Goal: Task Accomplishment & Management: Manage account settings

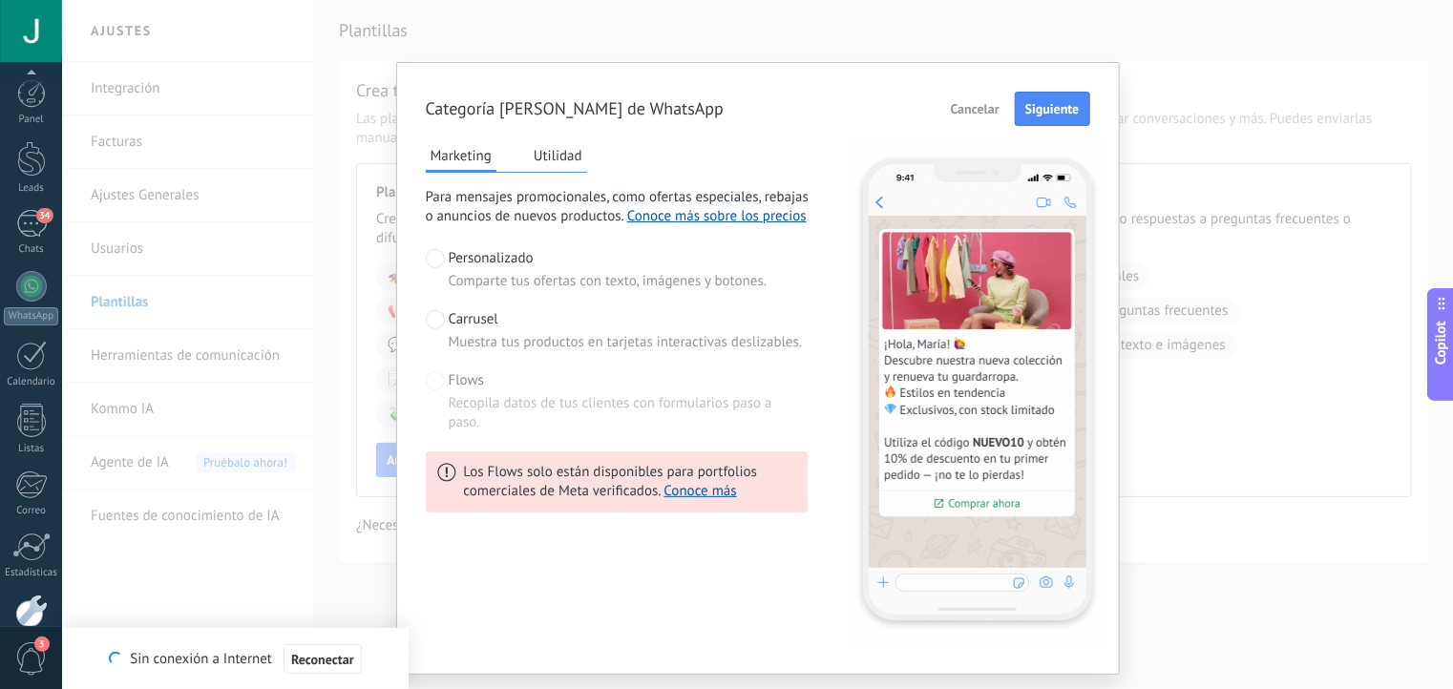
scroll to position [19, 0]
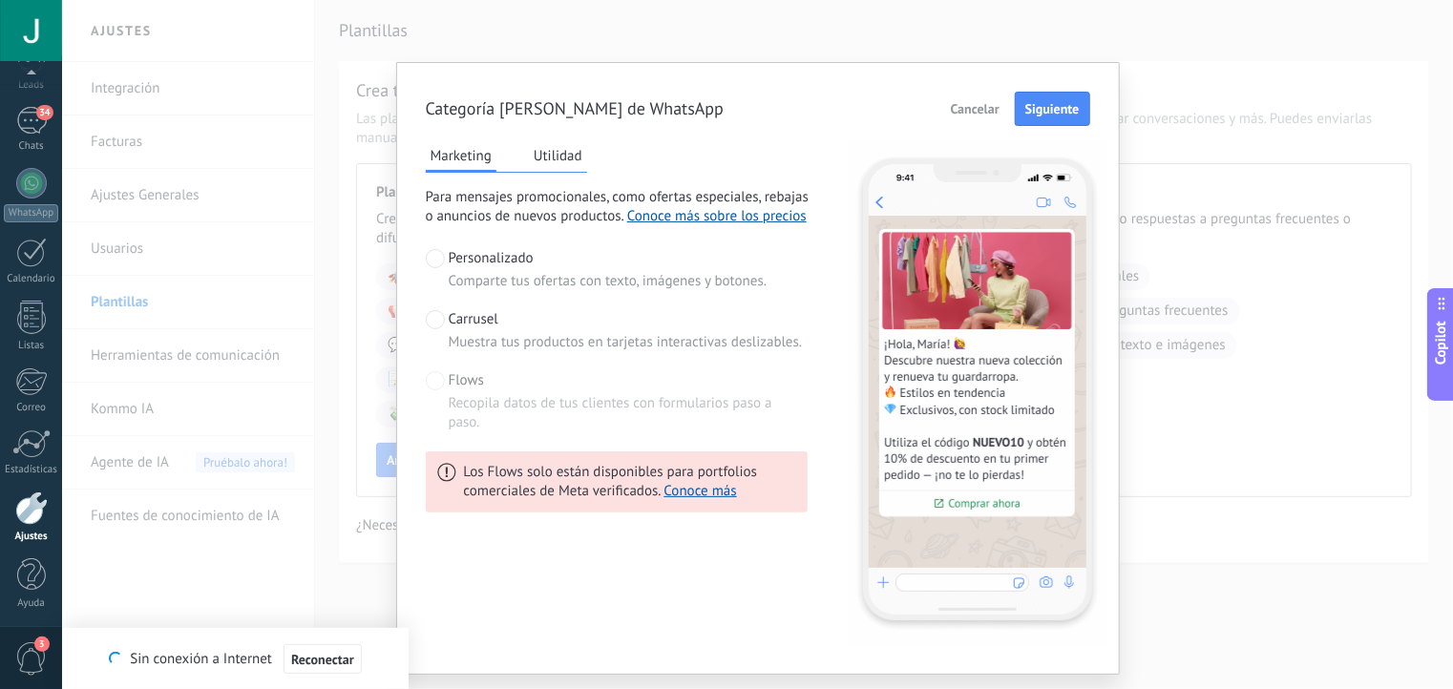
click at [290, 177] on div "Categoría [PERSON_NAME] de WhatsApp Cancelar Siguiente Marketing Utilidad Para …" at bounding box center [757, 344] width 1391 height 689
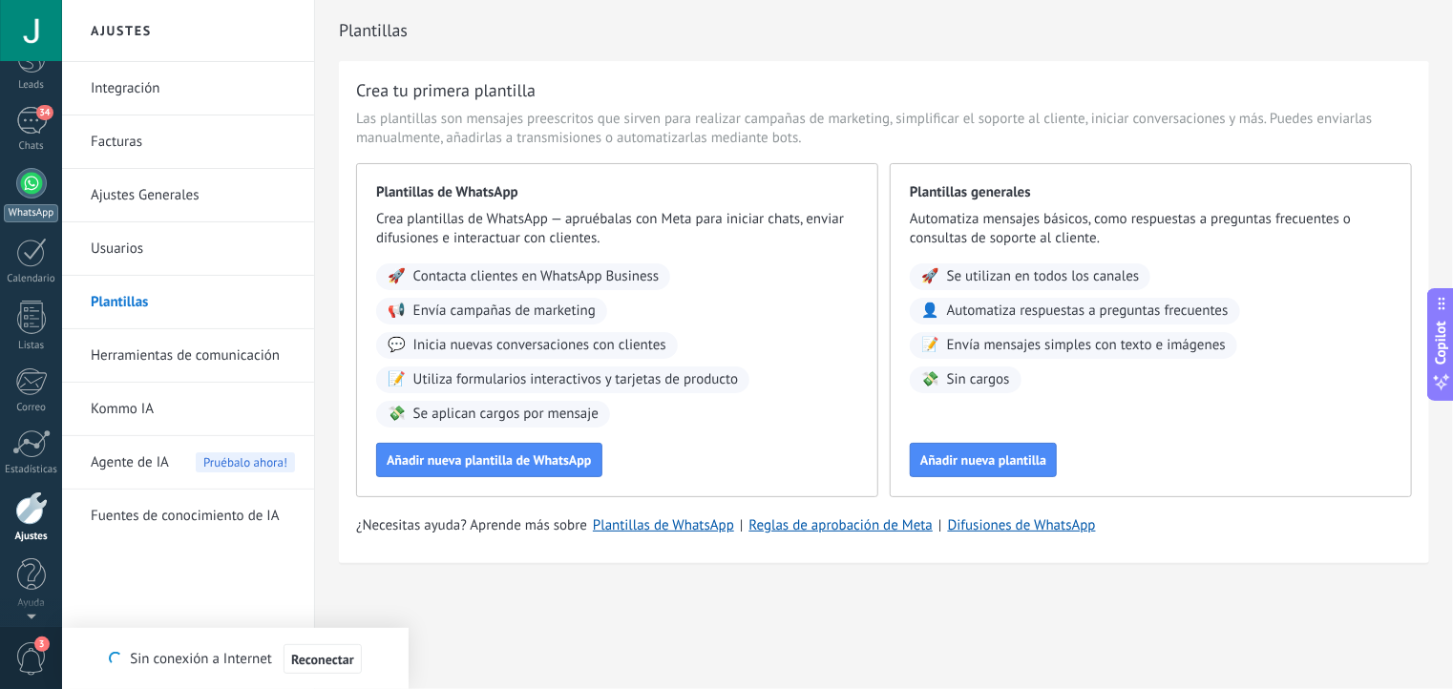
scroll to position [0, 0]
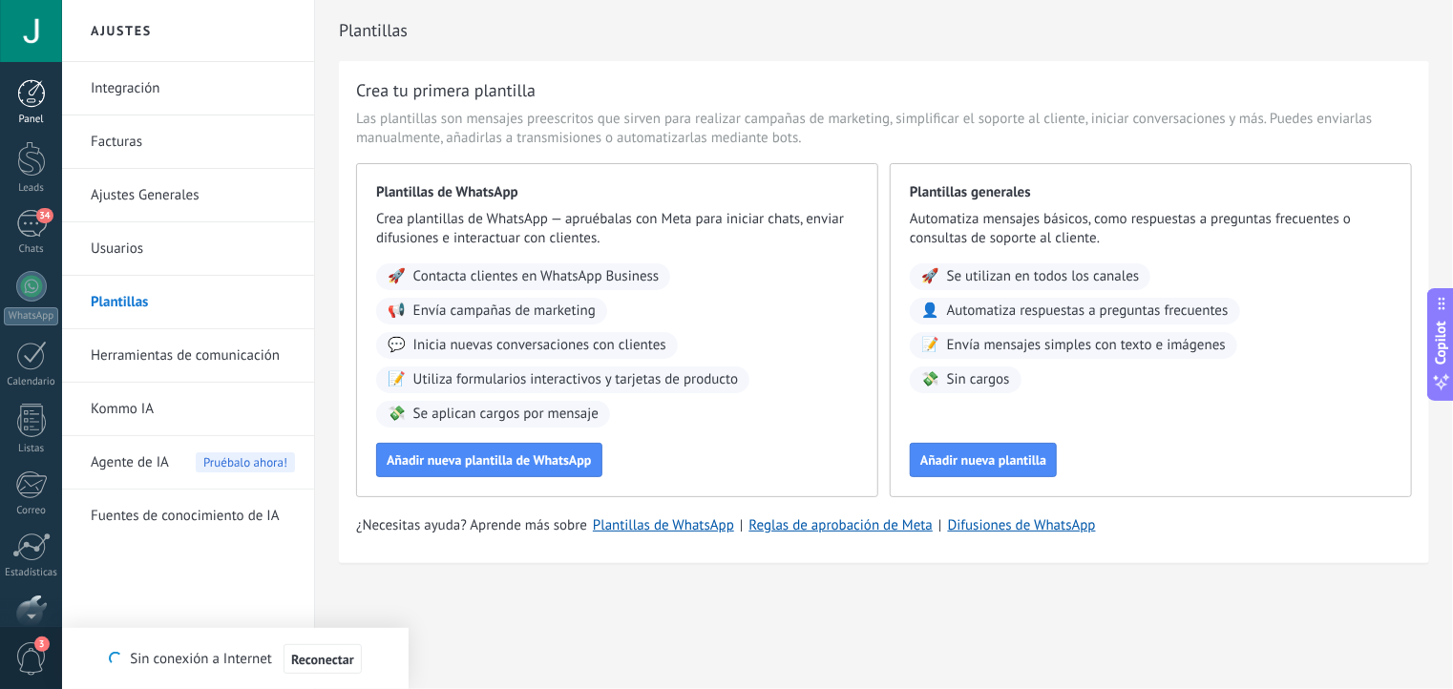
click at [37, 101] on div at bounding box center [31, 93] width 29 height 29
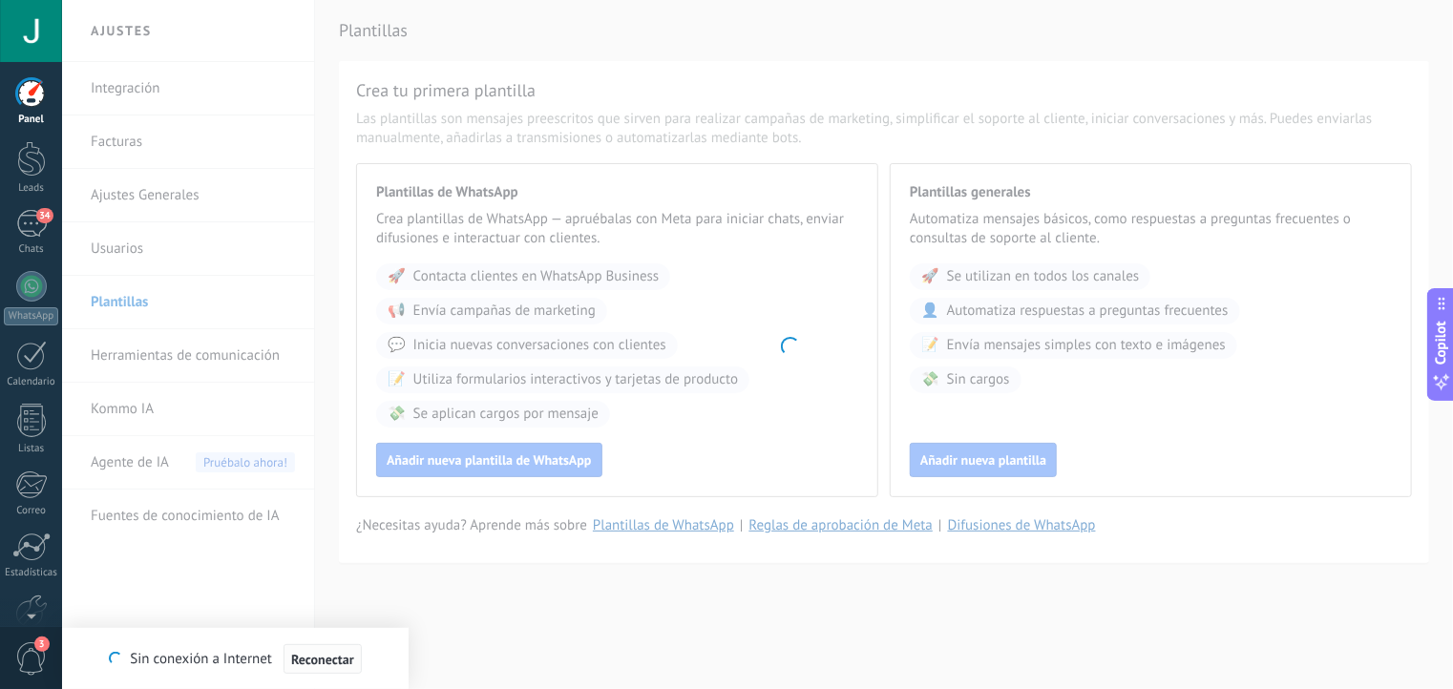
click at [334, 665] on span "Reconectar" at bounding box center [322, 659] width 63 height 13
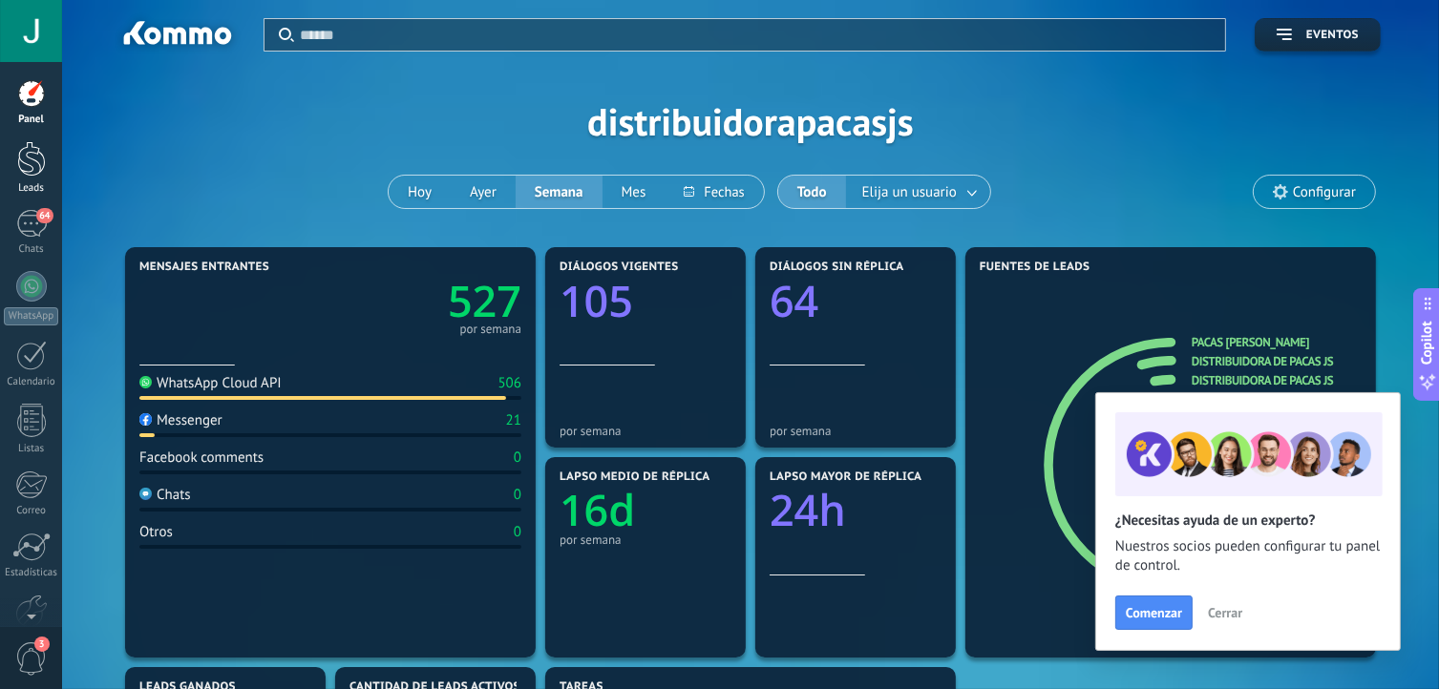
click at [21, 170] on div at bounding box center [31, 158] width 29 height 35
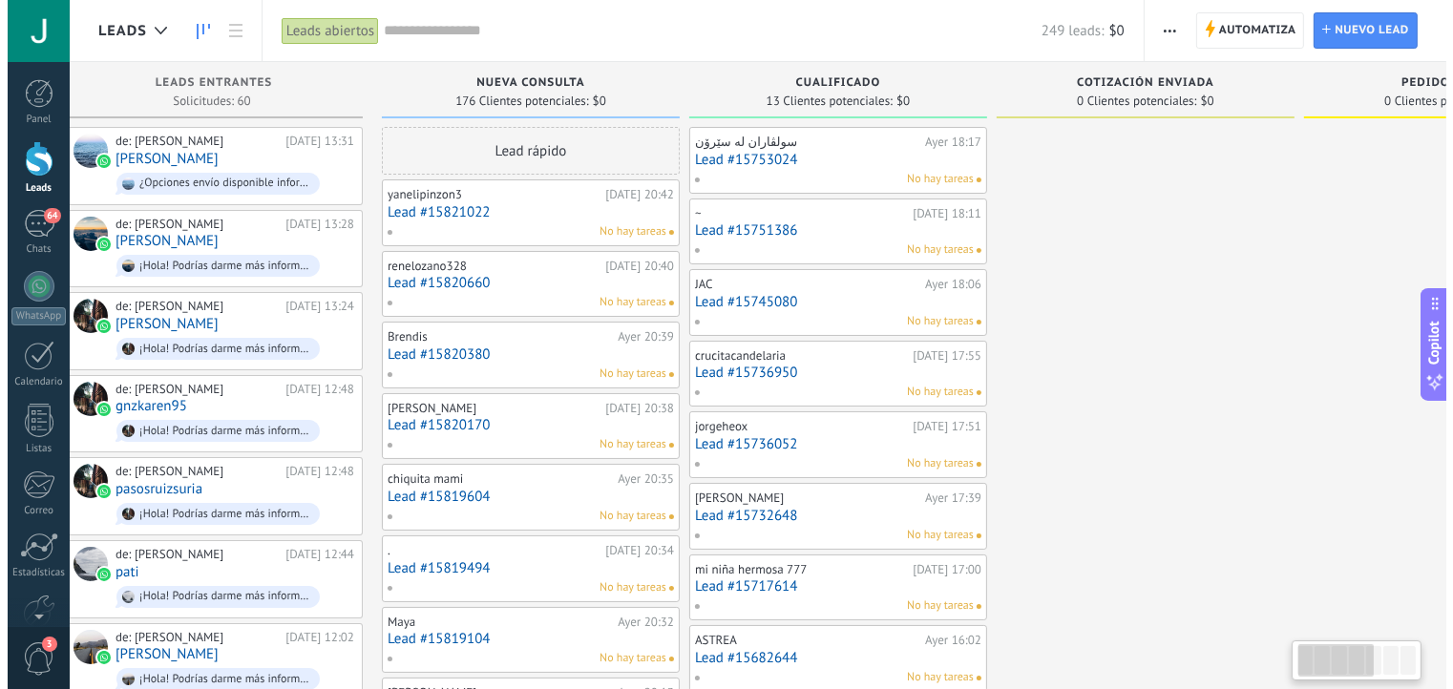
scroll to position [0, 34]
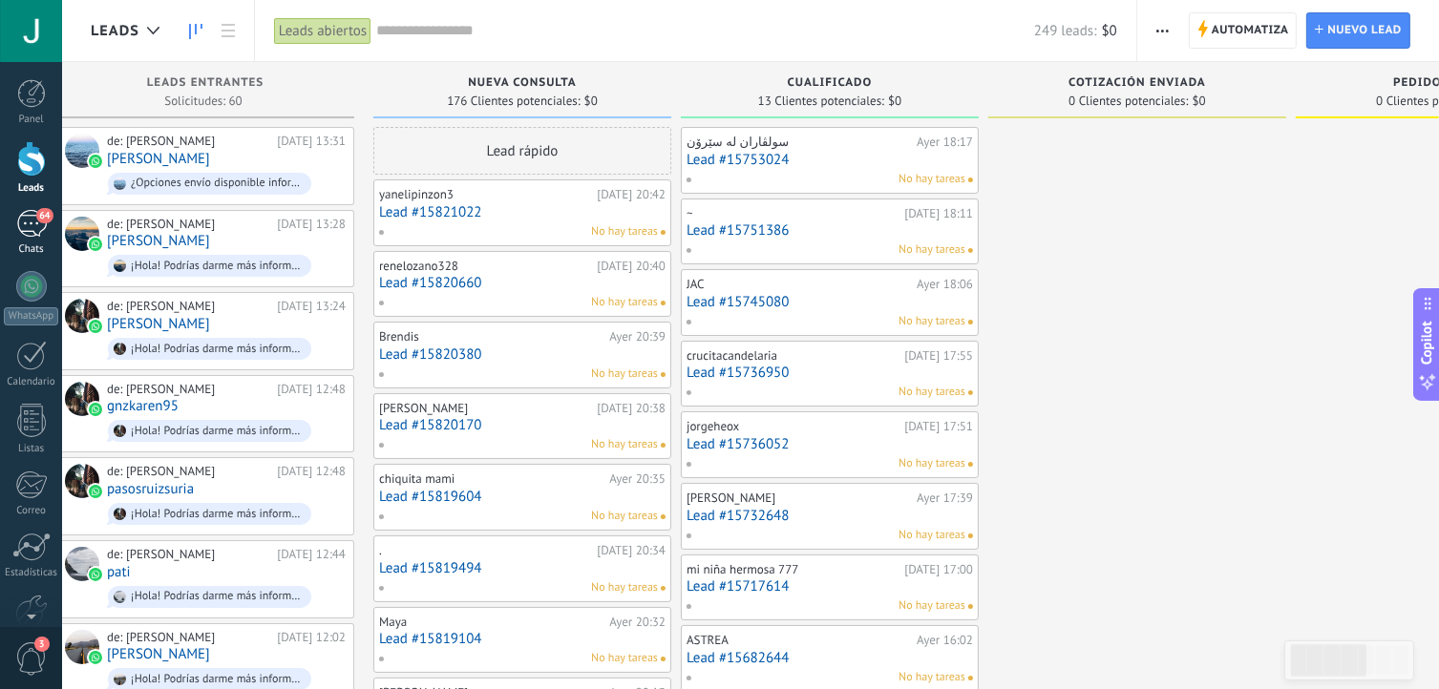
click at [33, 218] on div "64" at bounding box center [31, 224] width 31 height 28
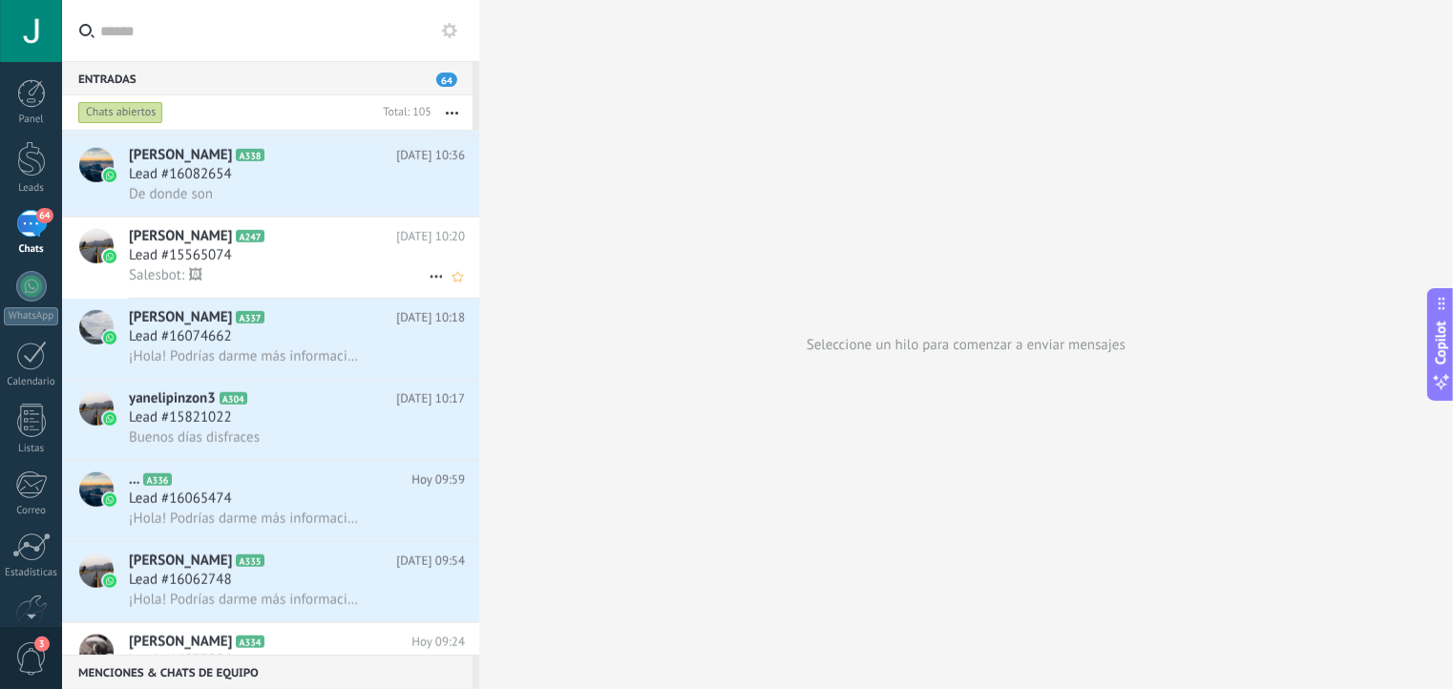
scroll to position [921, 0]
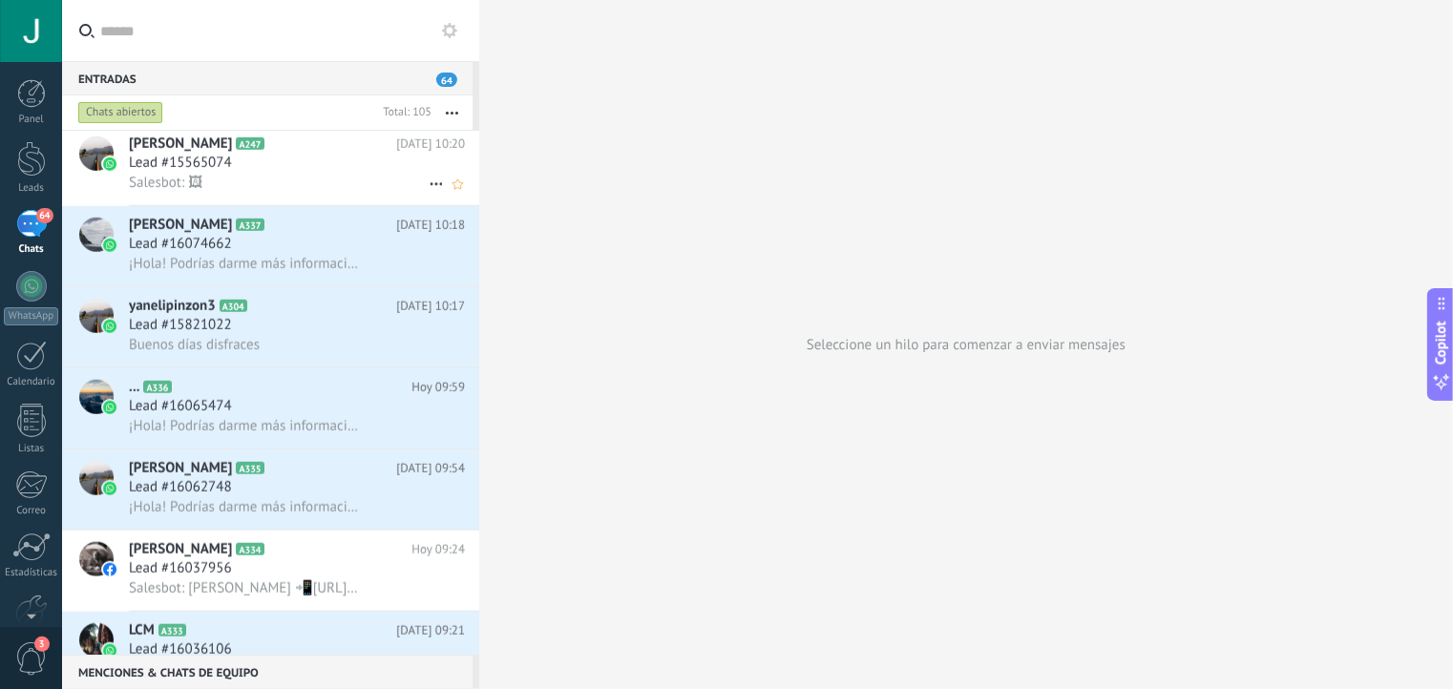
click at [187, 173] on span "Lead #15565074" at bounding box center [180, 163] width 103 height 19
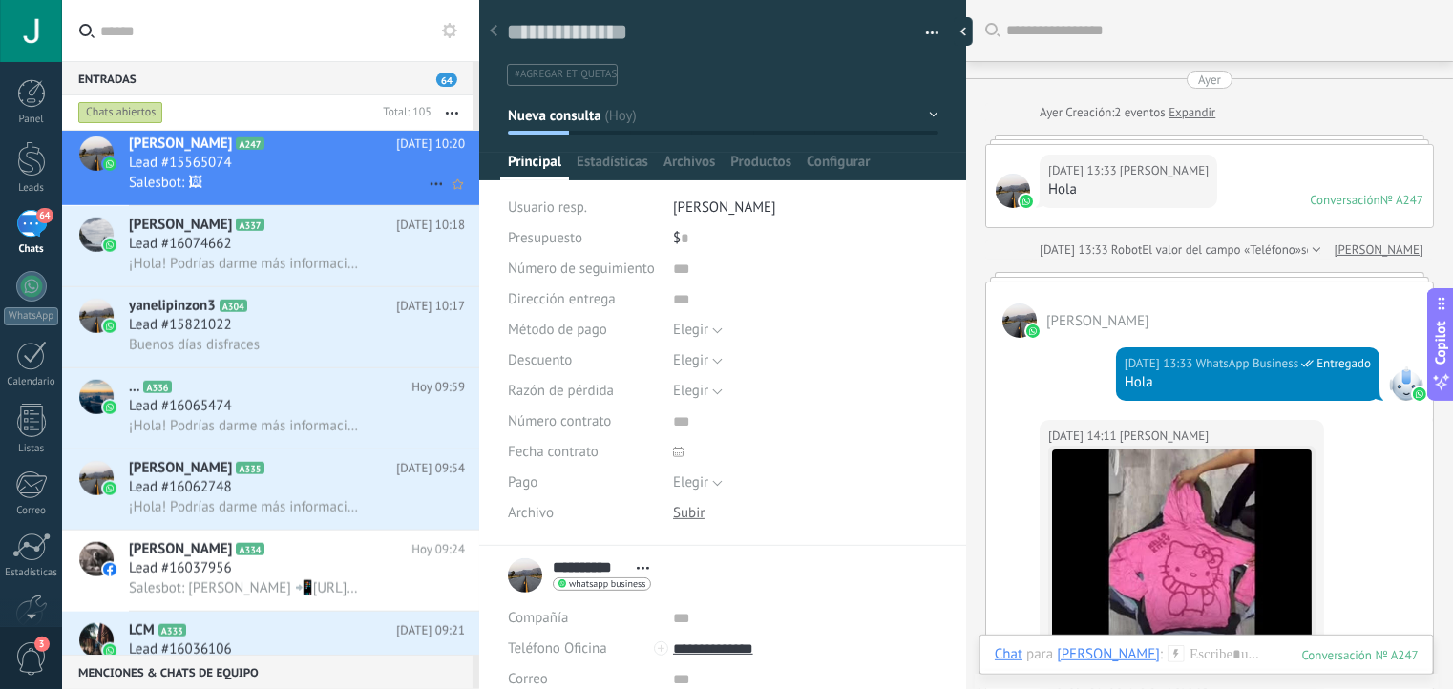
scroll to position [1107, 0]
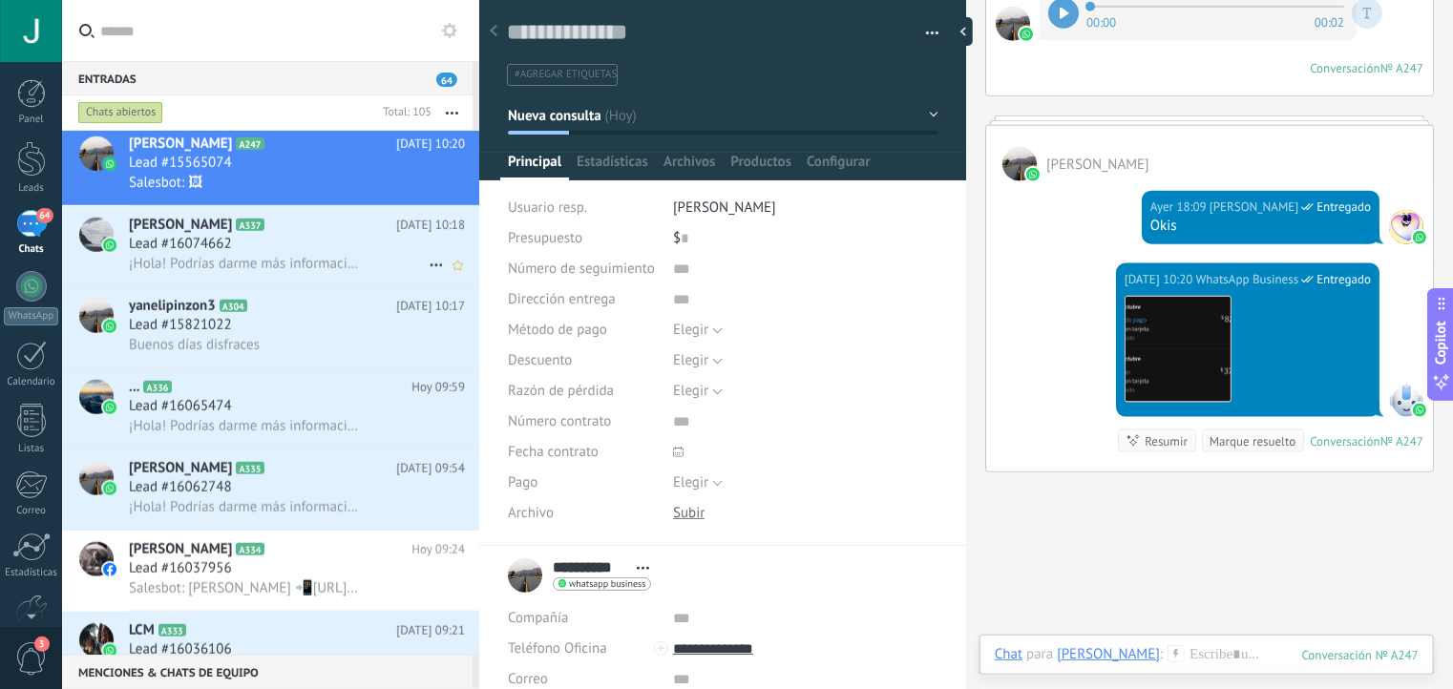
click at [237, 235] on h2 "[PERSON_NAME] A337" at bounding box center [262, 225] width 267 height 19
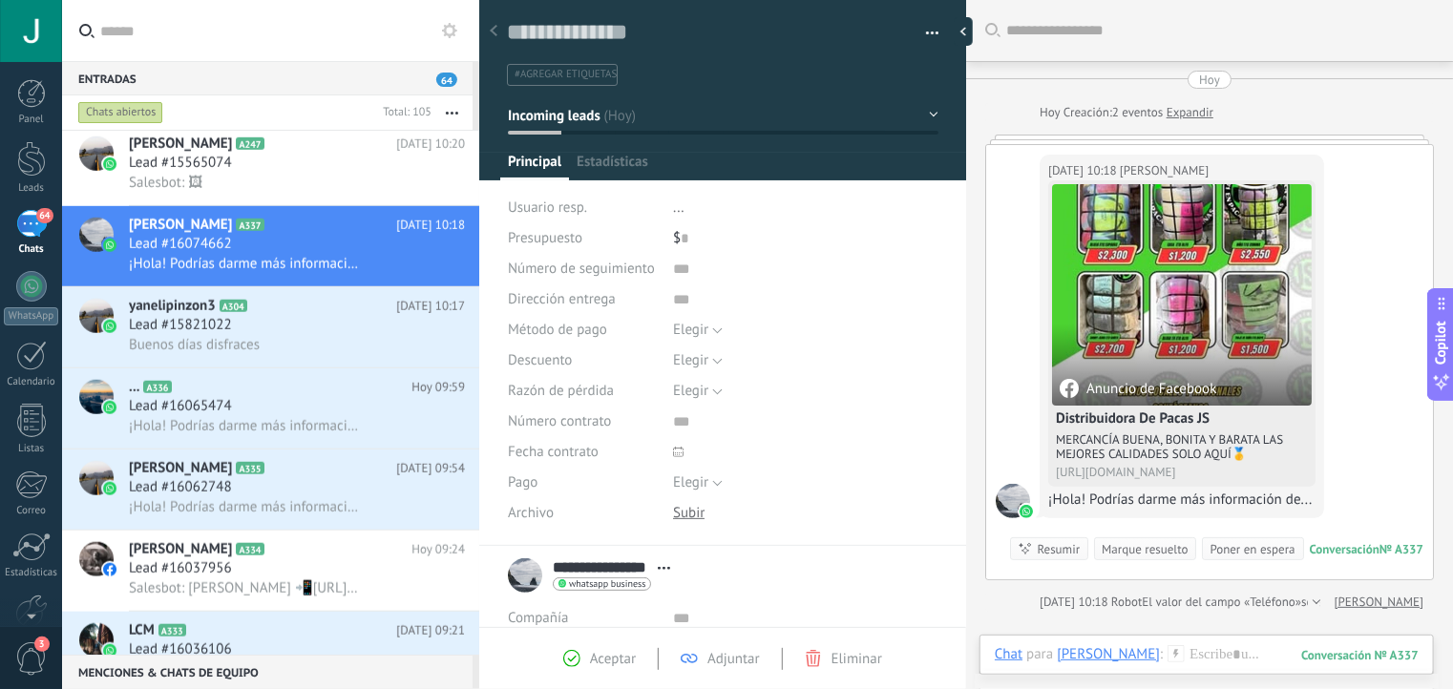
scroll to position [11, 0]
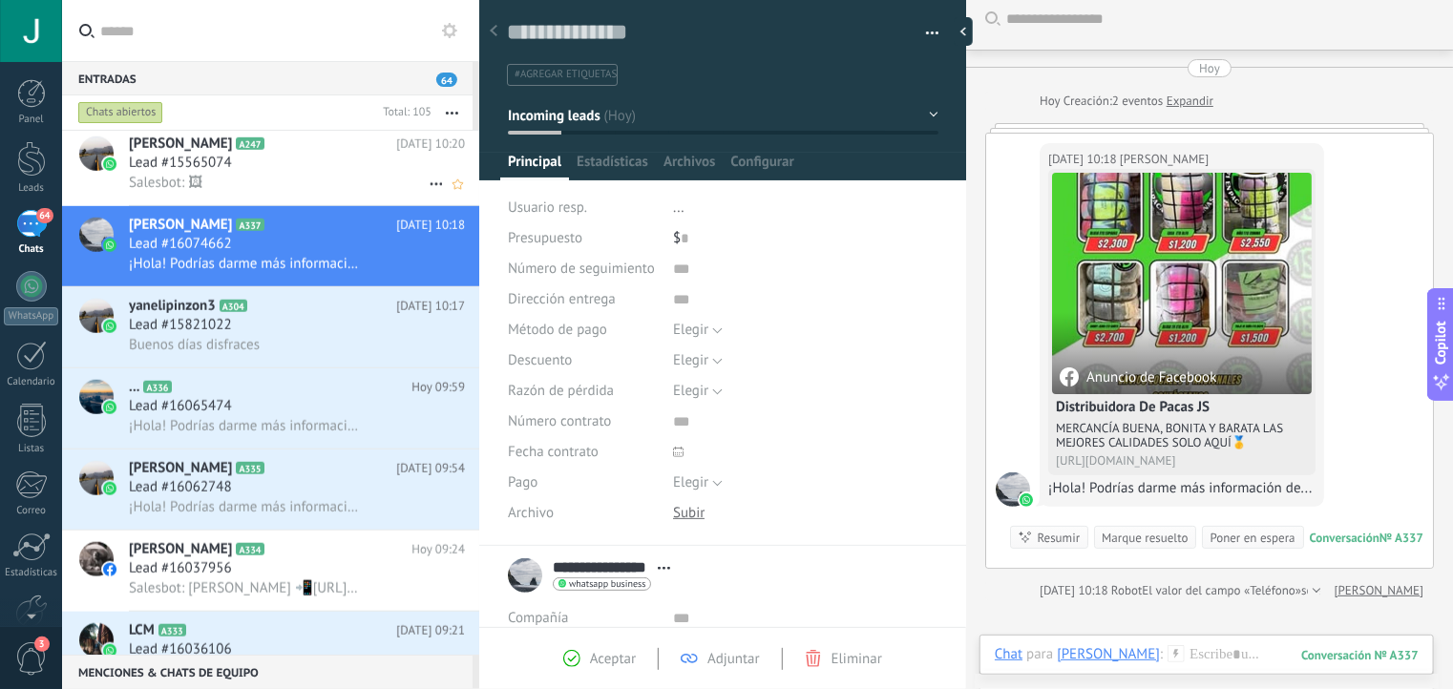
click at [202, 183] on h3 "Salesbot: 🖼" at bounding box center [170, 183] width 83 height 19
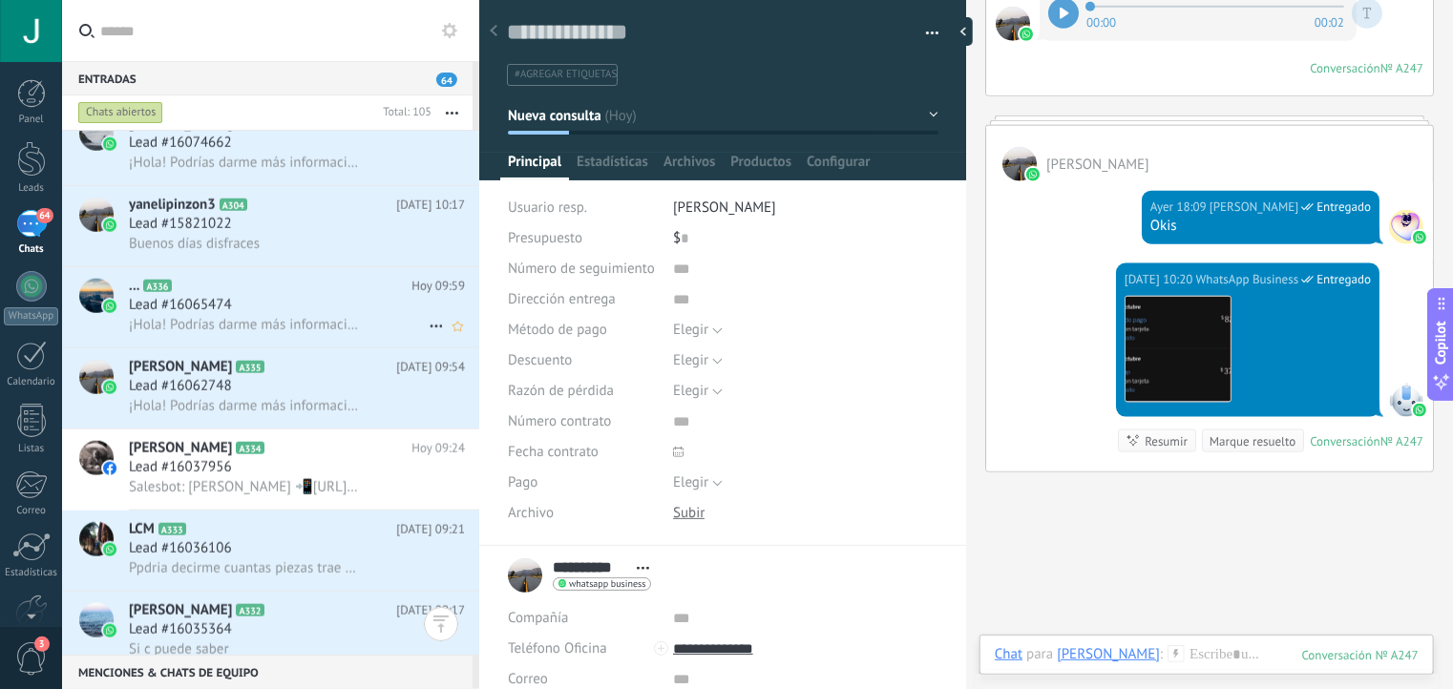
scroll to position [1179, 0]
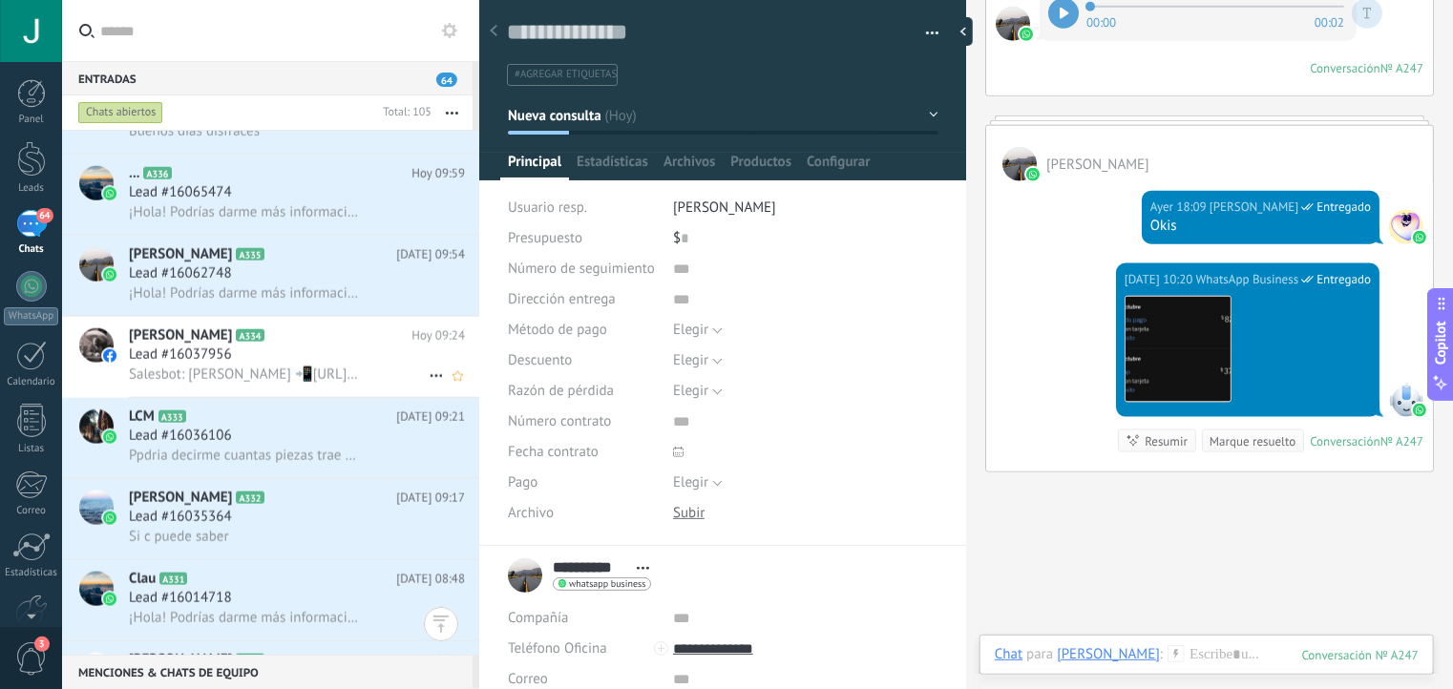
click at [190, 365] on span "Lead #16037956" at bounding box center [180, 355] width 103 height 19
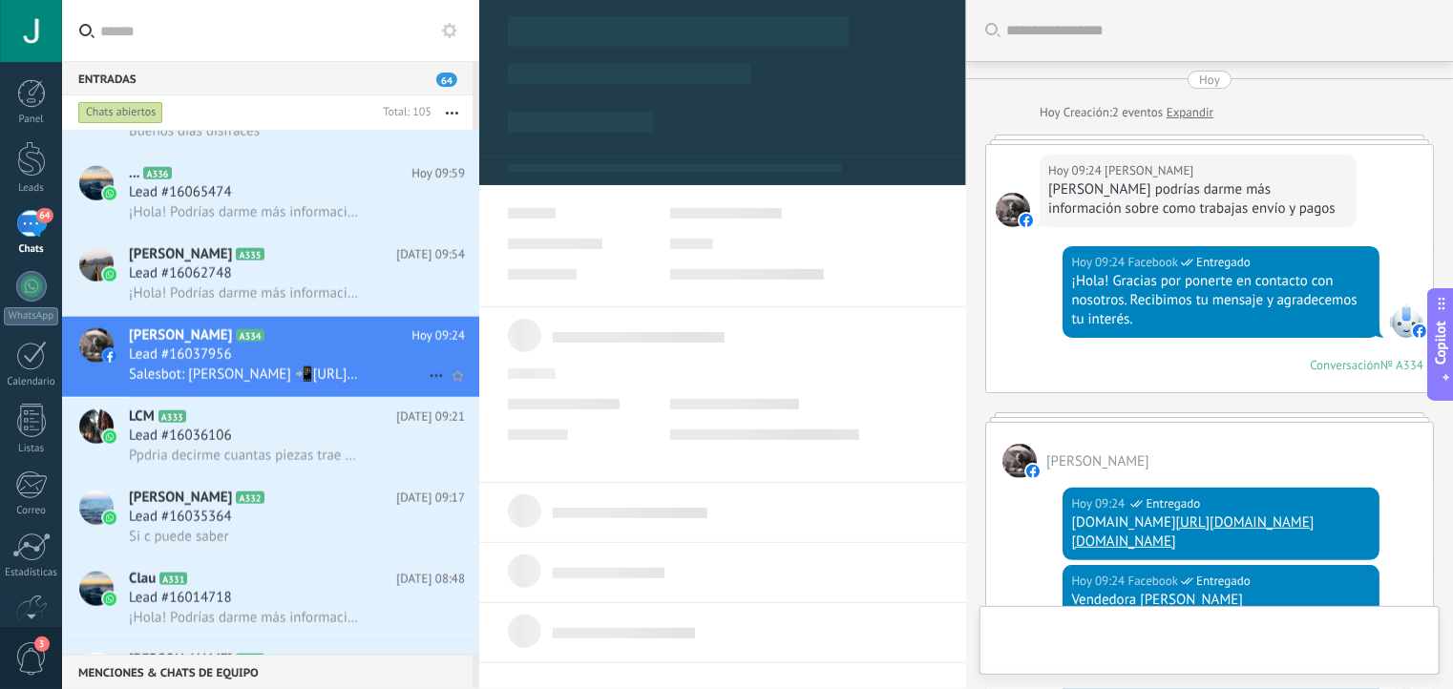
type textarea "**********"
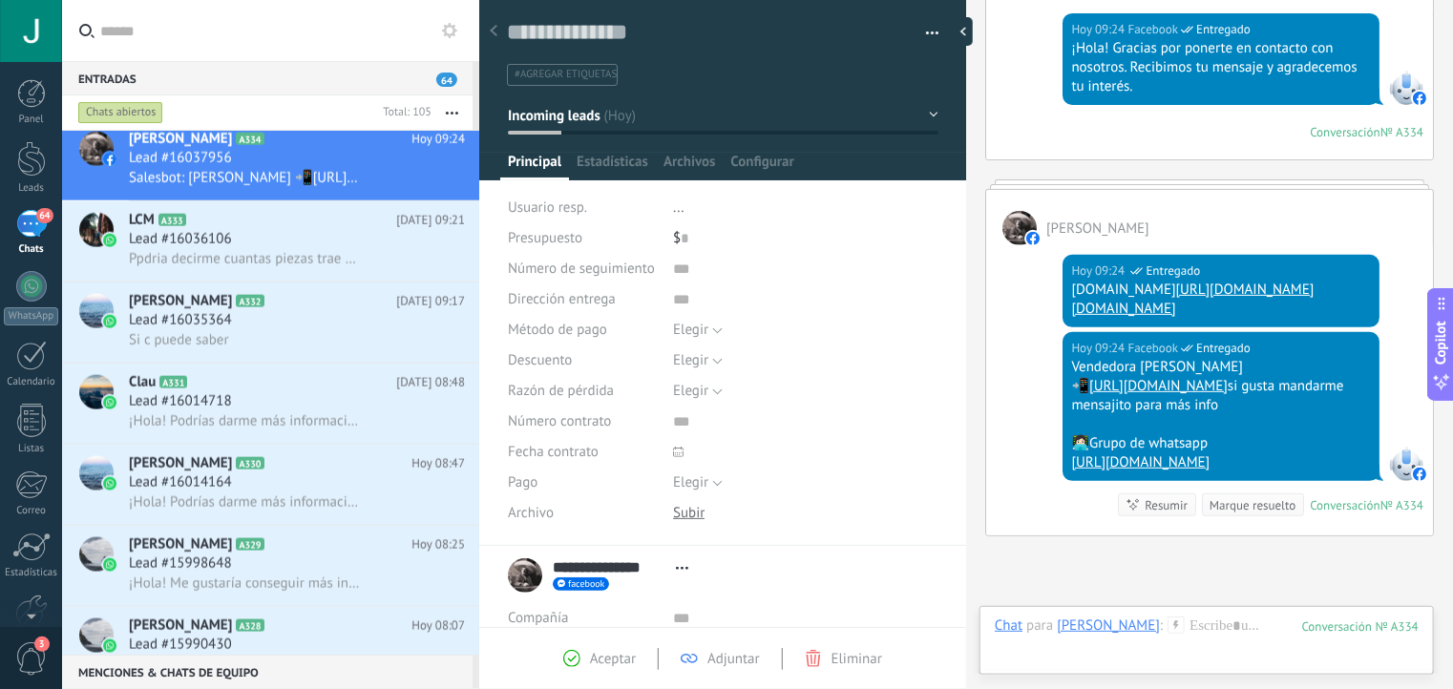
scroll to position [526, 0]
